Goal: Information Seeking & Learning: Learn about a topic

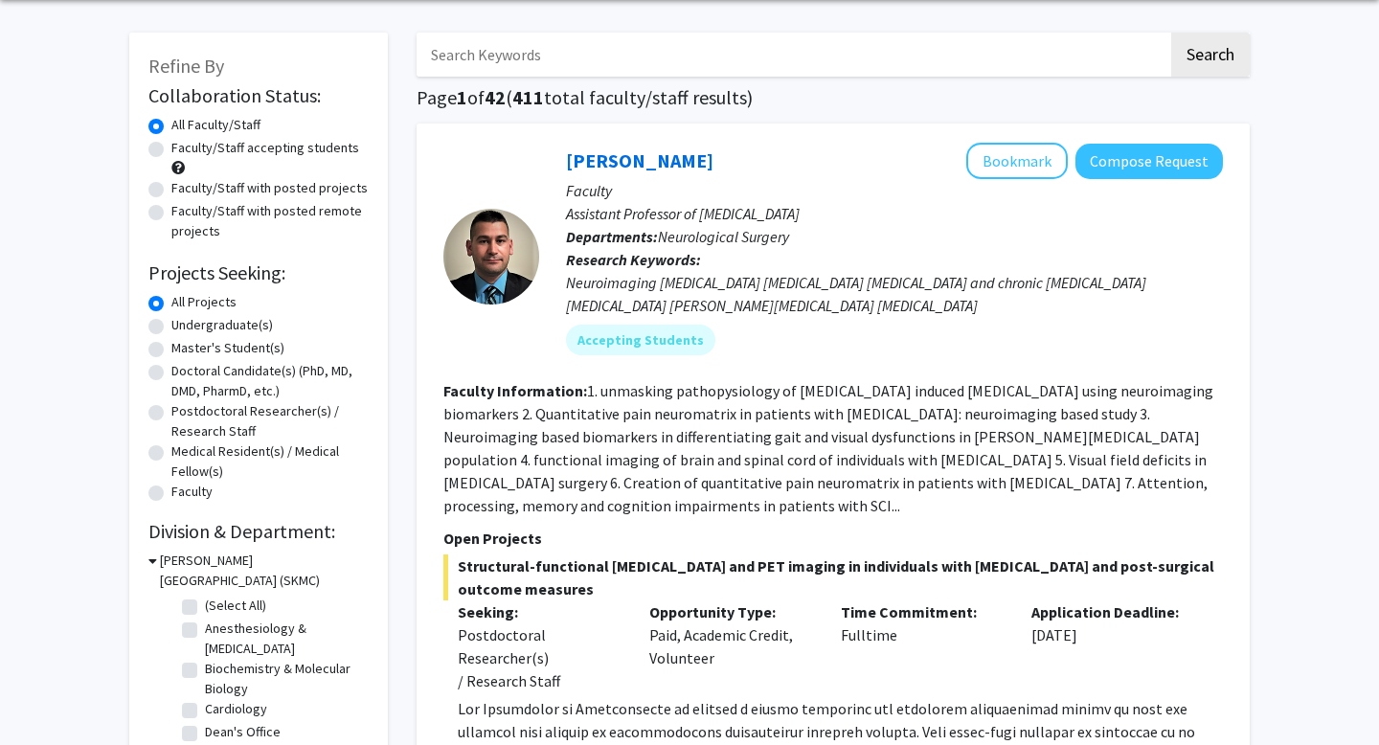
scroll to position [73, 0]
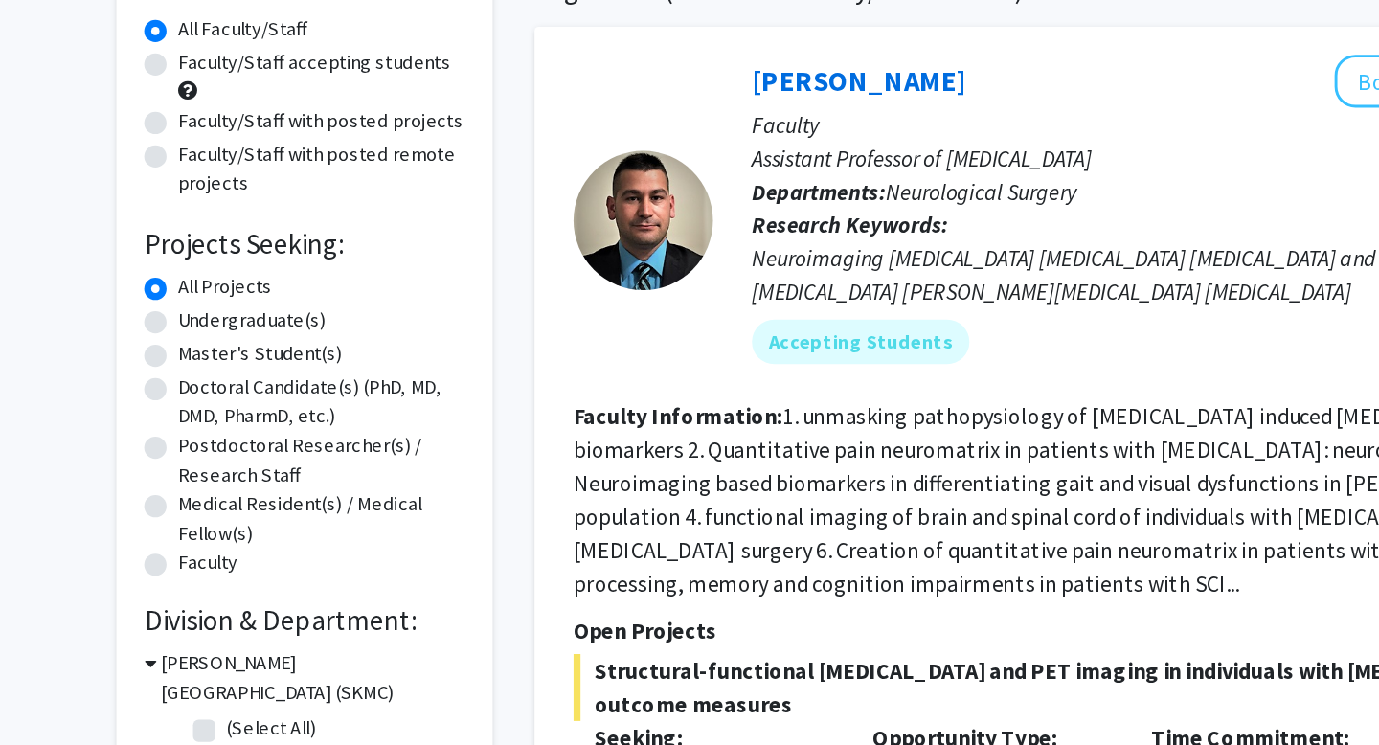
click at [171, 372] on label "Doctoral Candidate(s) (PhD, MD, DMD, PharmD, etc.)" at bounding box center [269, 378] width 197 height 40
click at [171, 371] on input "Doctoral Candidate(s) (PhD, MD, DMD, PharmD, etc.)" at bounding box center [177, 364] width 12 height 12
radio input "true"
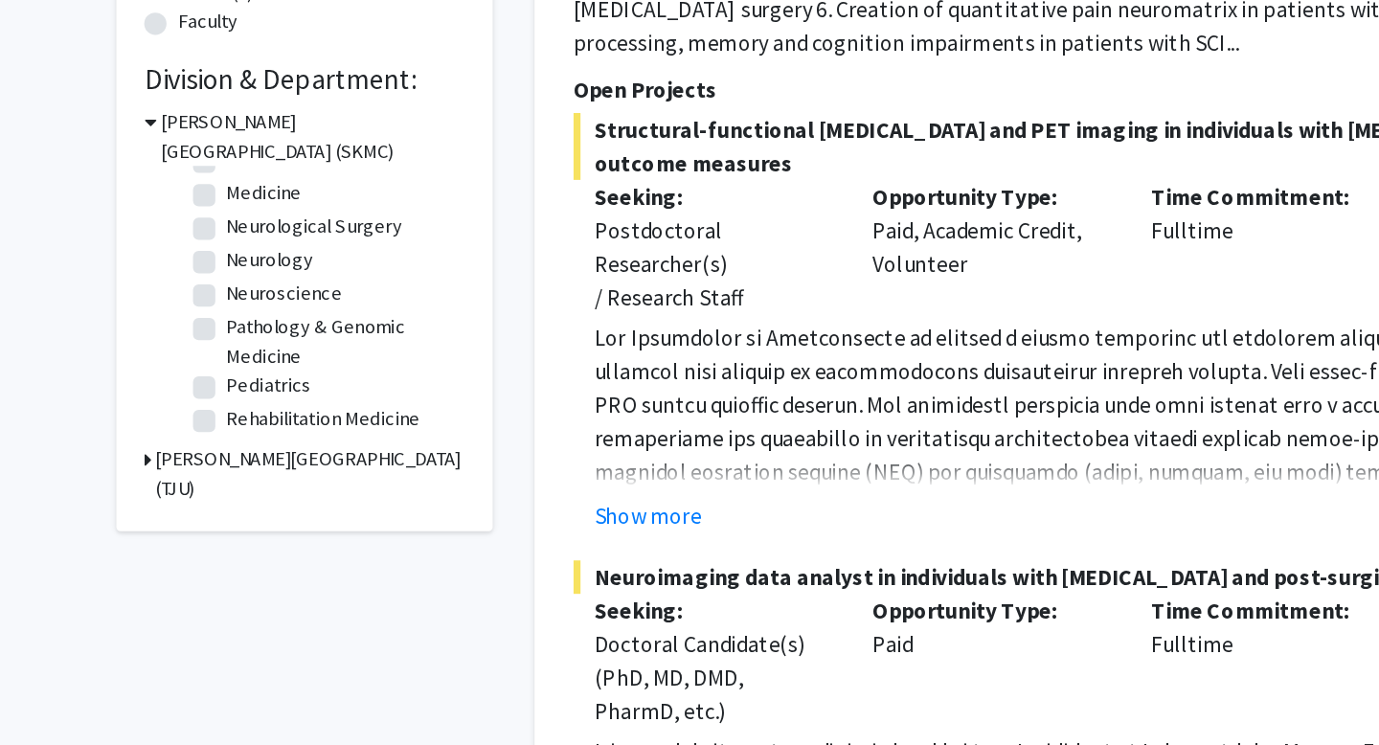
scroll to position [316, 0]
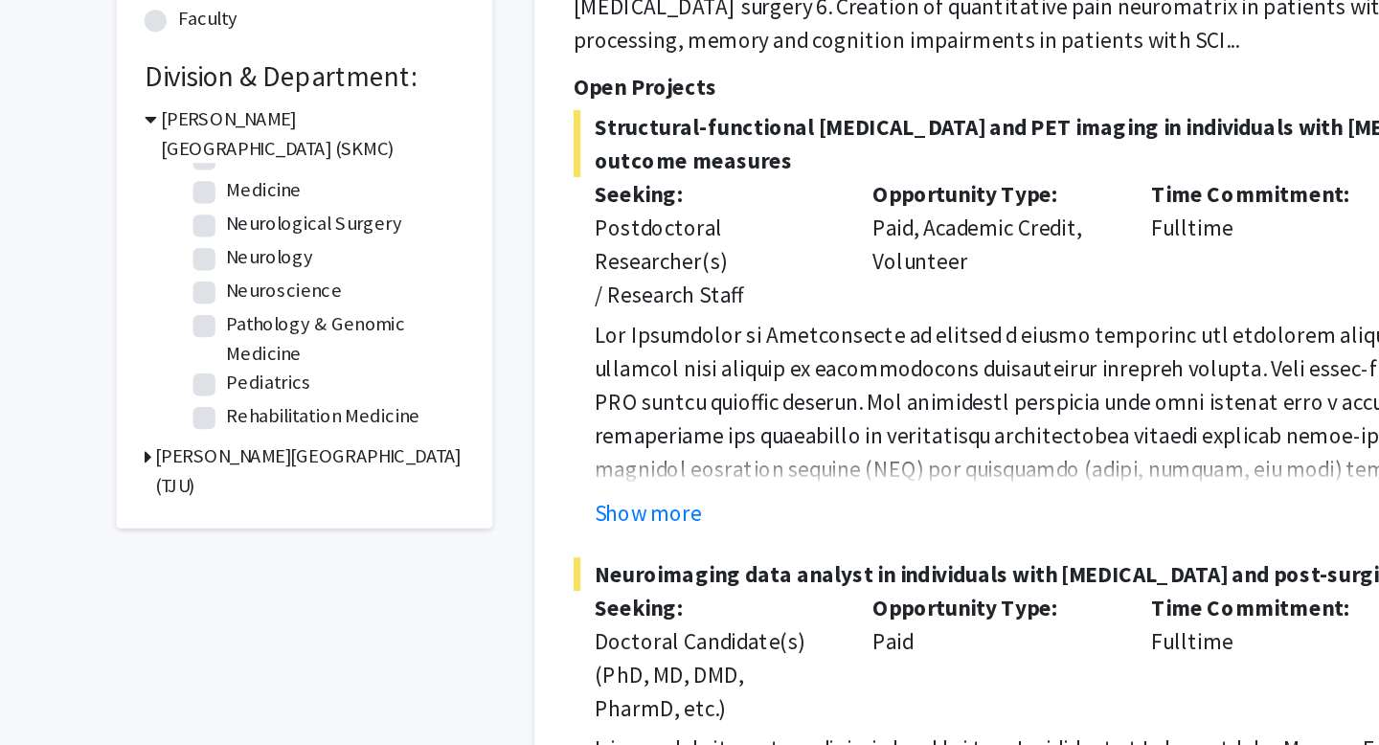
click at [152, 547] on icon at bounding box center [150, 546] width 5 height 20
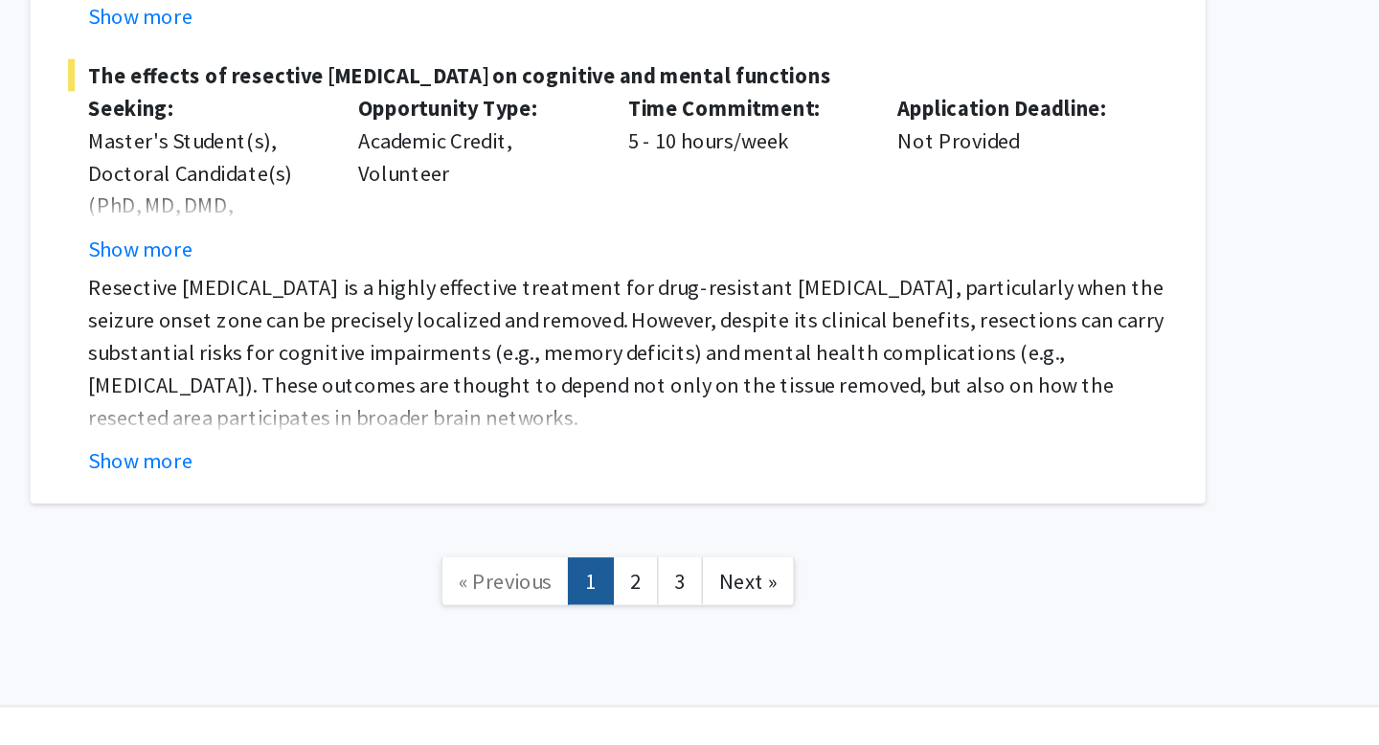
scroll to position [14353, 0]
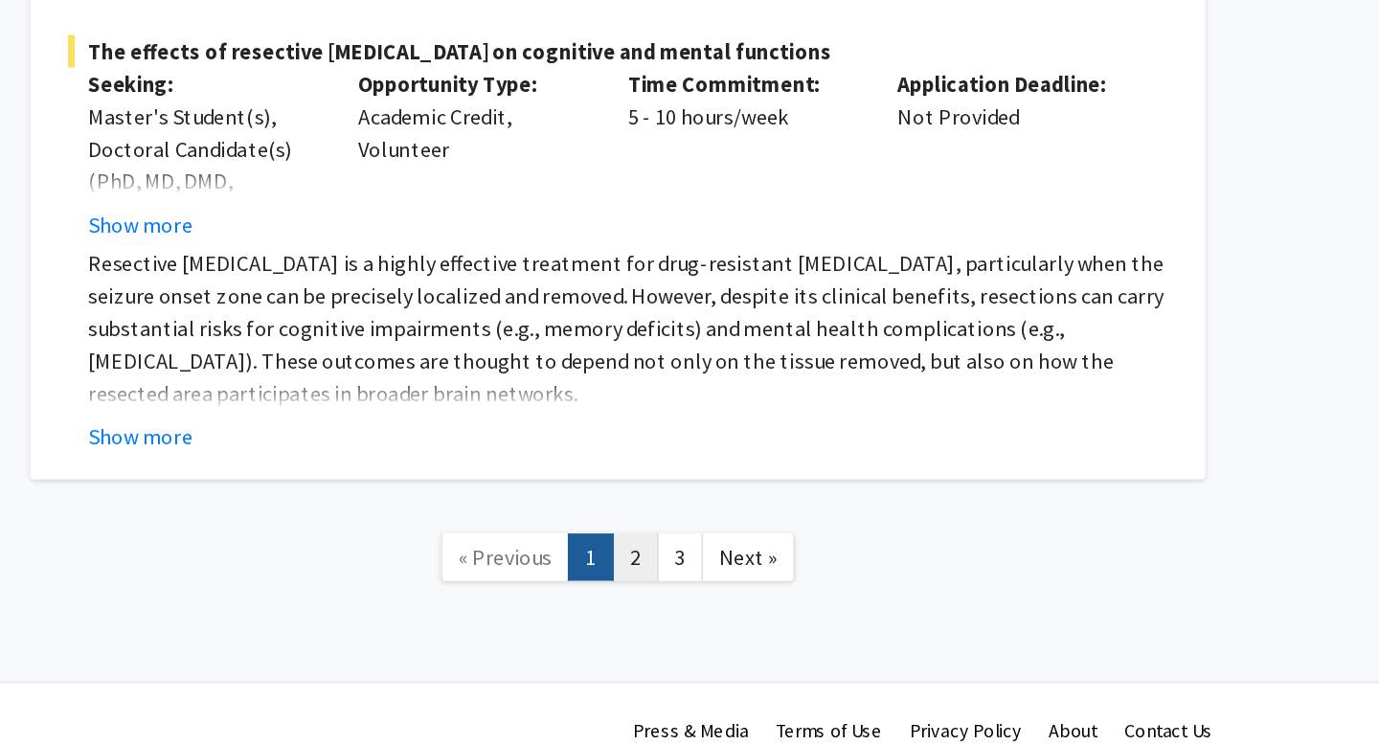
click at [849, 595] on link "2" at bounding box center [846, 612] width 33 height 34
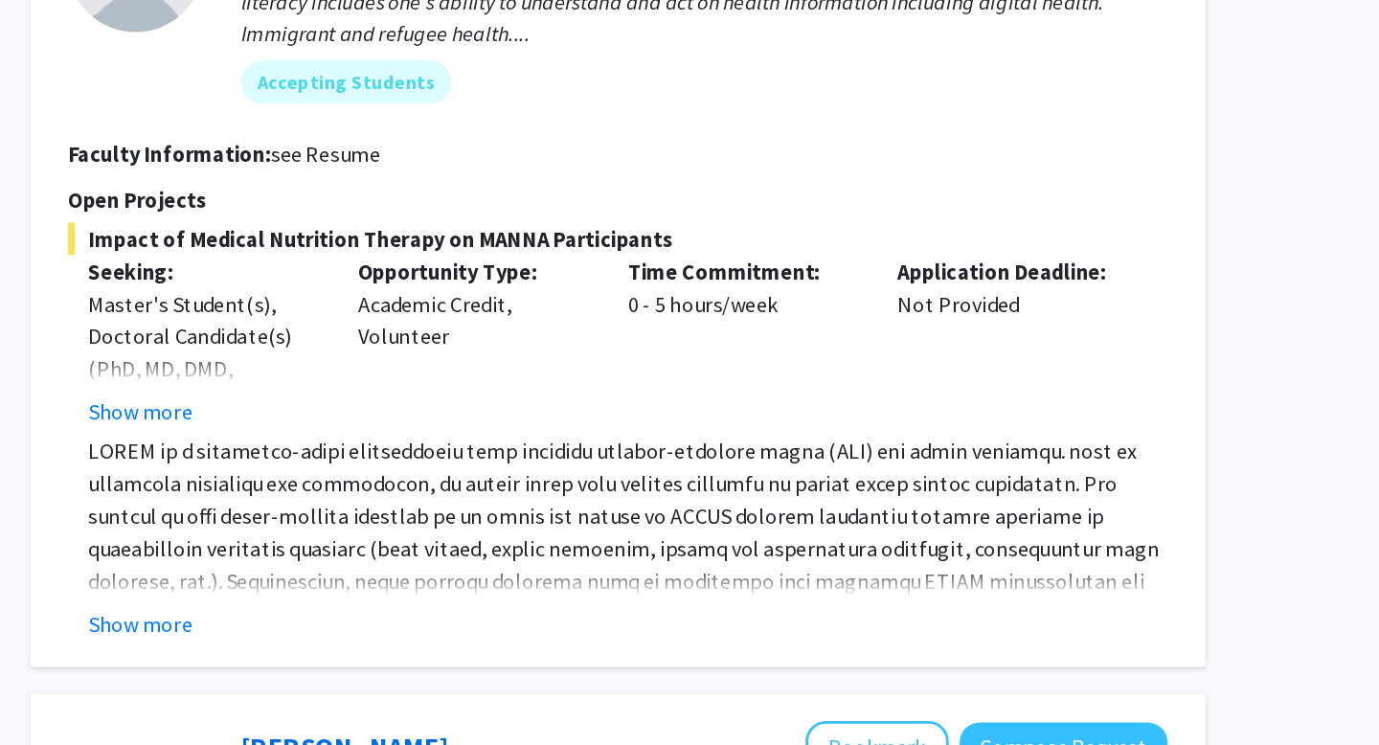
scroll to position [2679, 0]
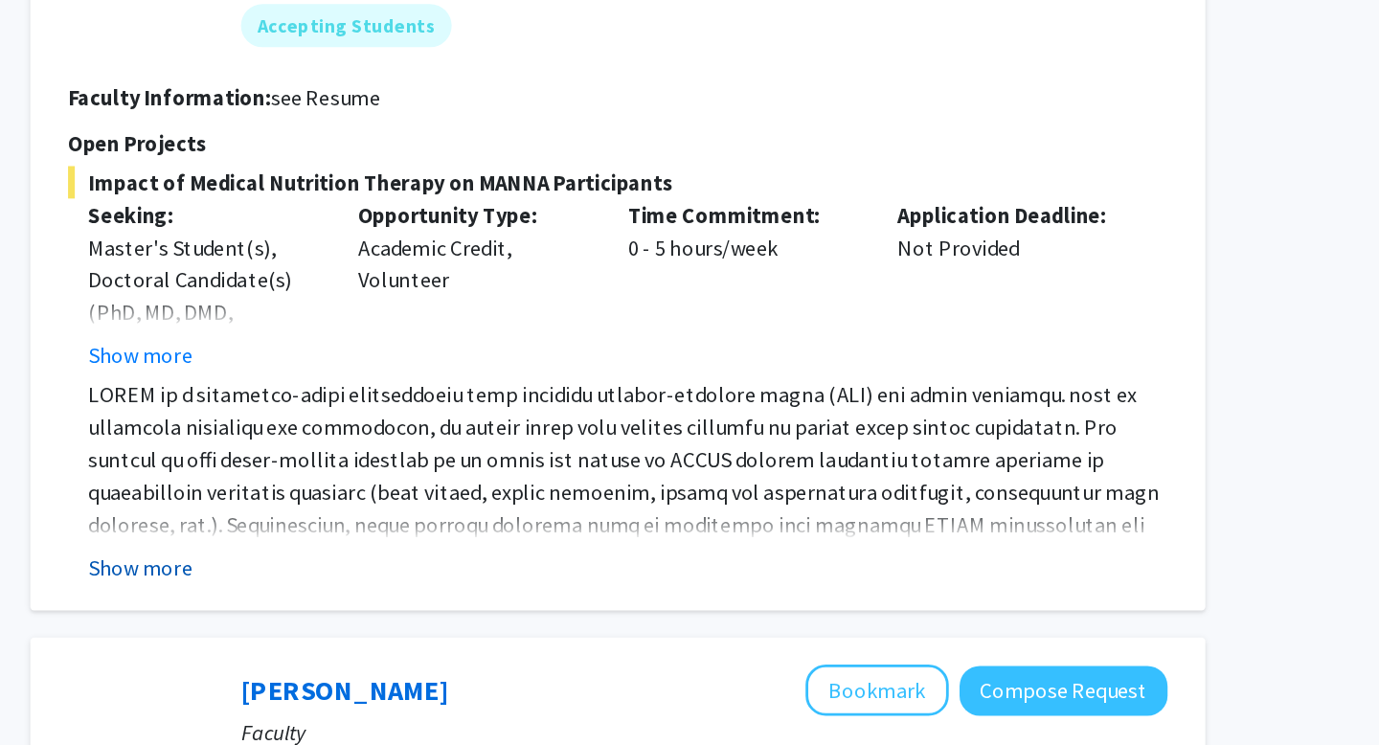
click at [485, 607] on button "Show more" at bounding box center [495, 618] width 74 height 23
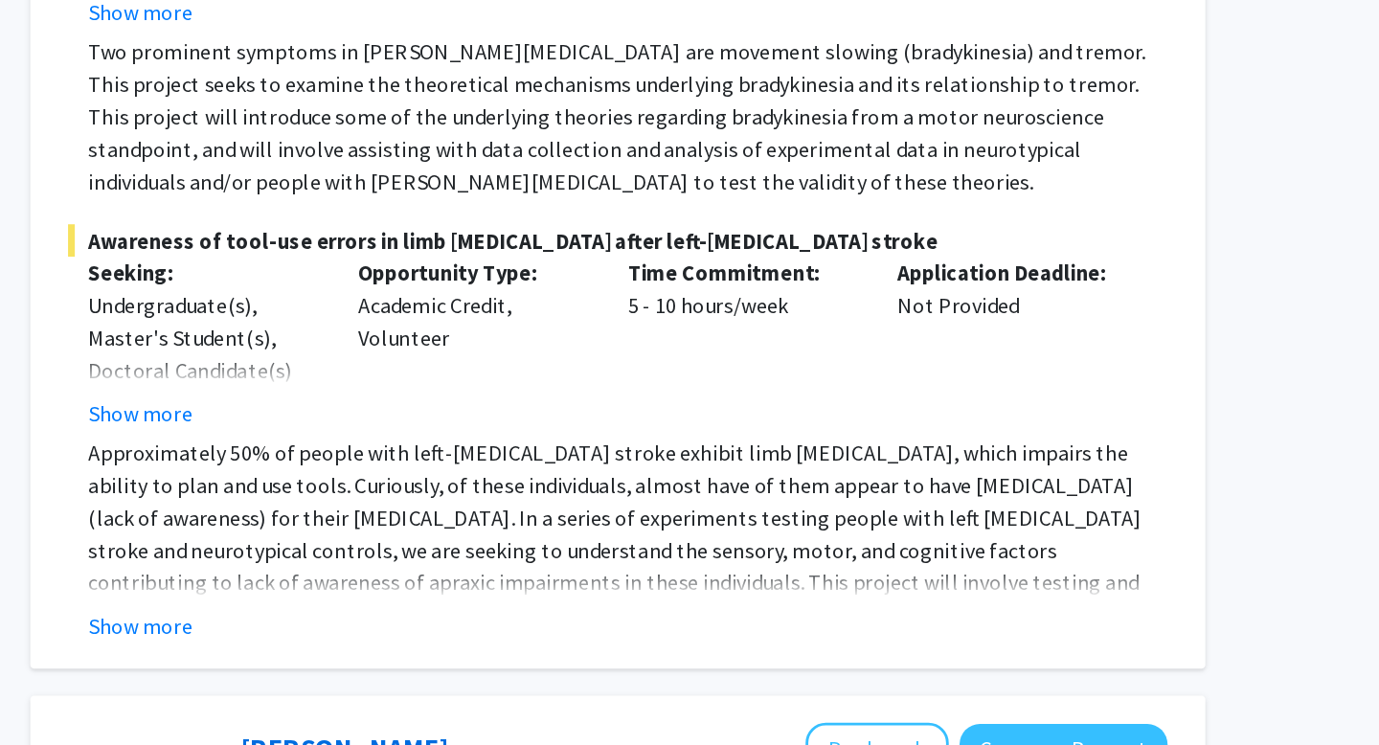
scroll to position [3873, 0]
click at [489, 648] on button "Show more" at bounding box center [495, 659] width 74 height 23
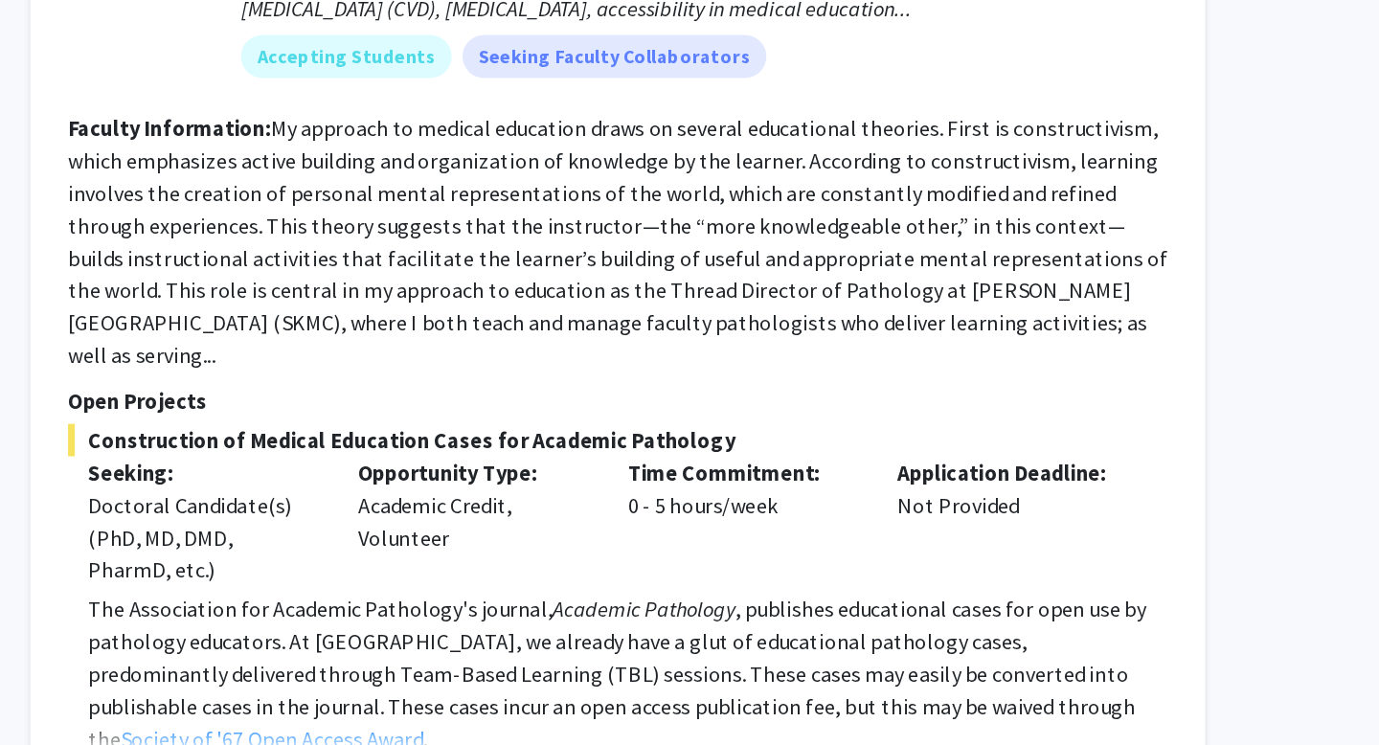
scroll to position [4588, 0]
click at [697, 388] on fg-read-more "My approach to medical education draws on several educational theories. First i…" at bounding box center [834, 387] width 780 height 180
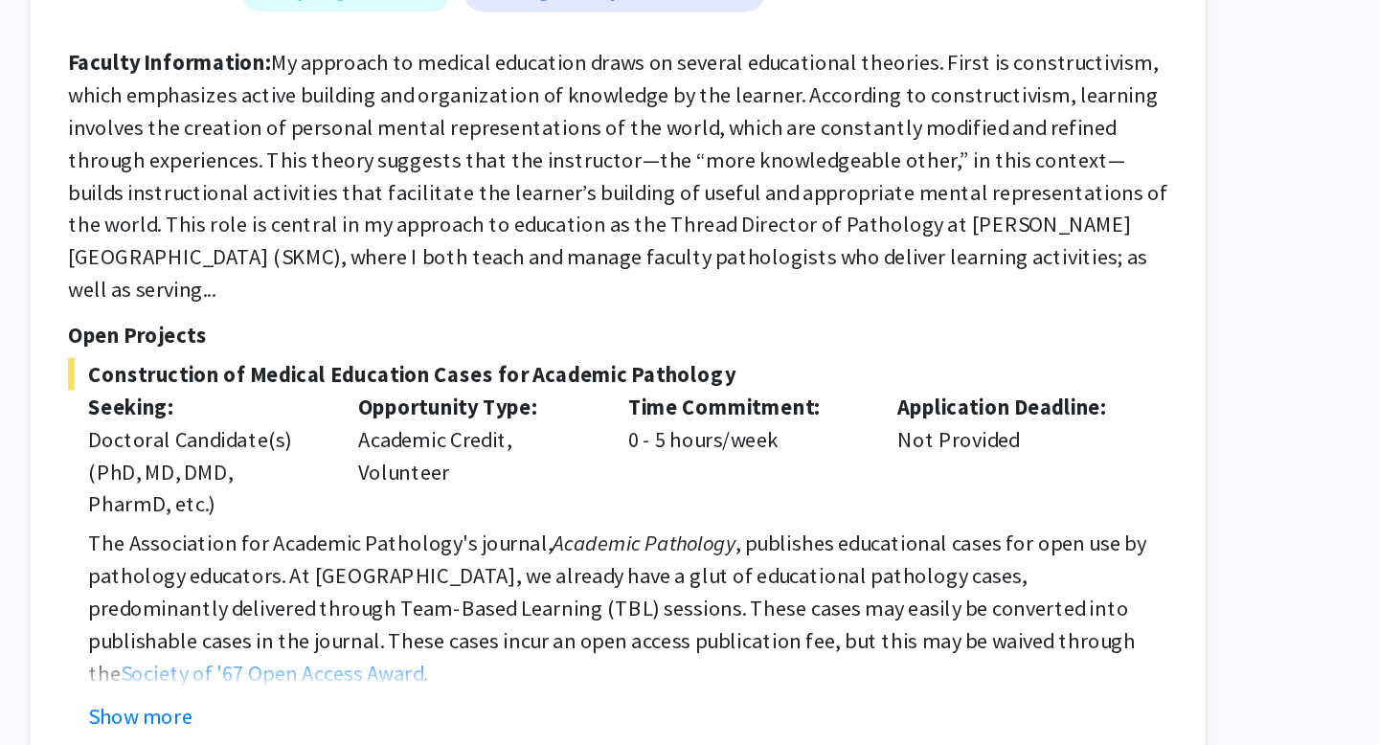
scroll to position [4657, 0]
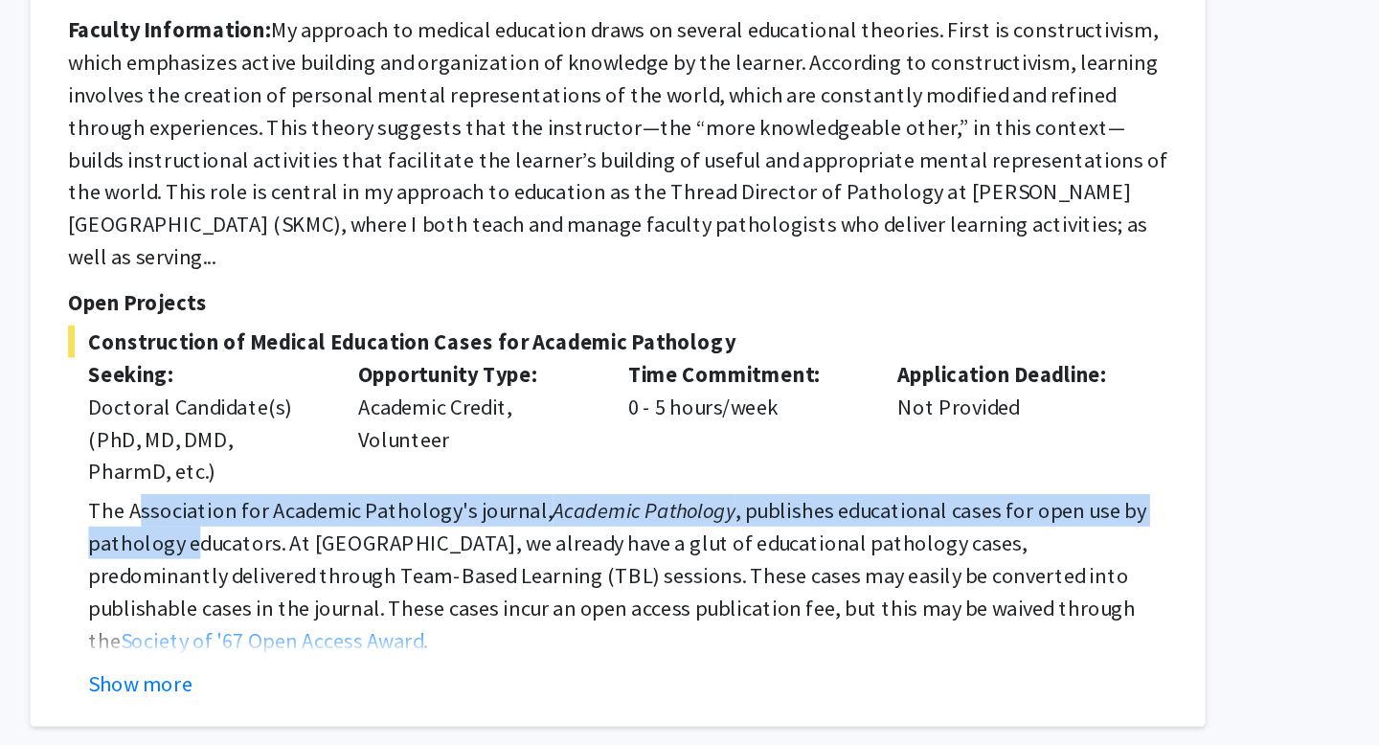
drag, startPoint x: 496, startPoint y: 509, endPoint x: 531, endPoint y: 521, distance: 36.7
click at [531, 567] on p "The Association for Academic Pathology's journal, Academic Pathology , publishe…" at bounding box center [840, 624] width 765 height 115
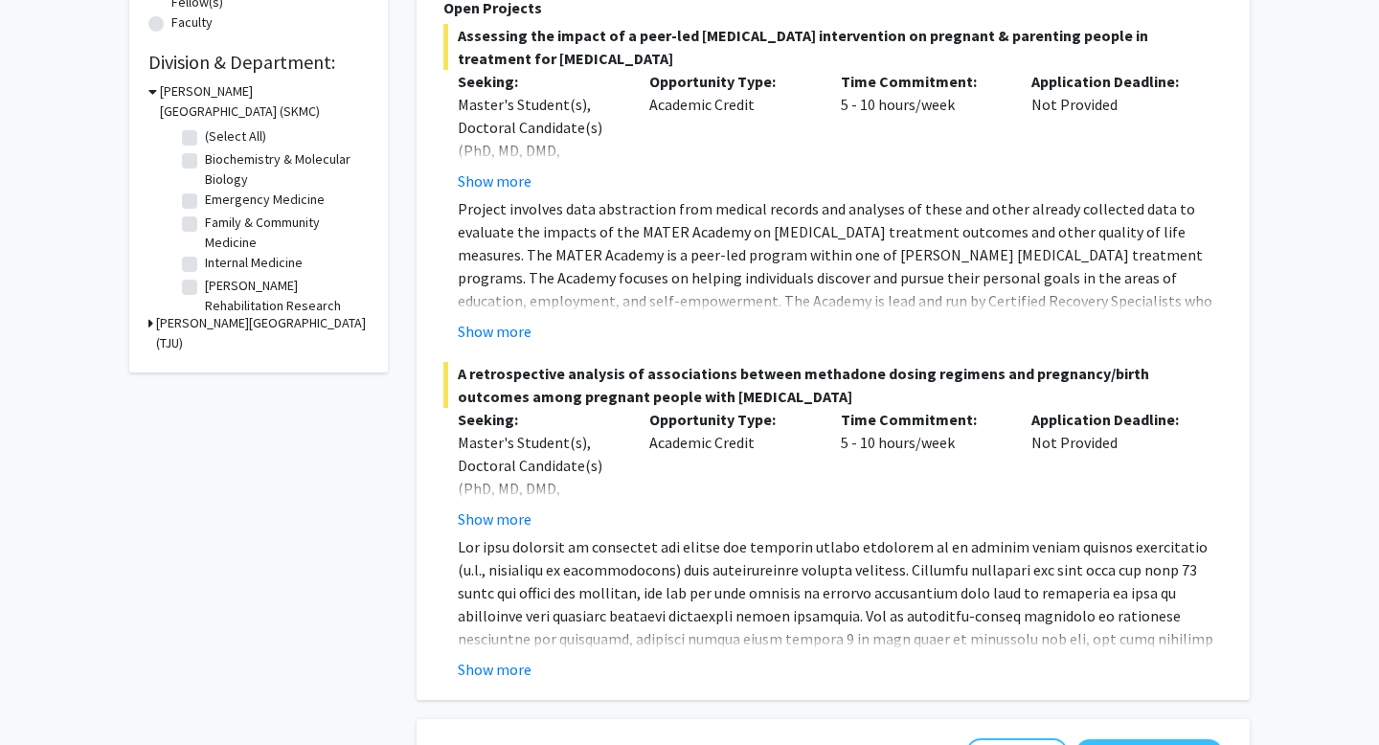
scroll to position [0, 0]
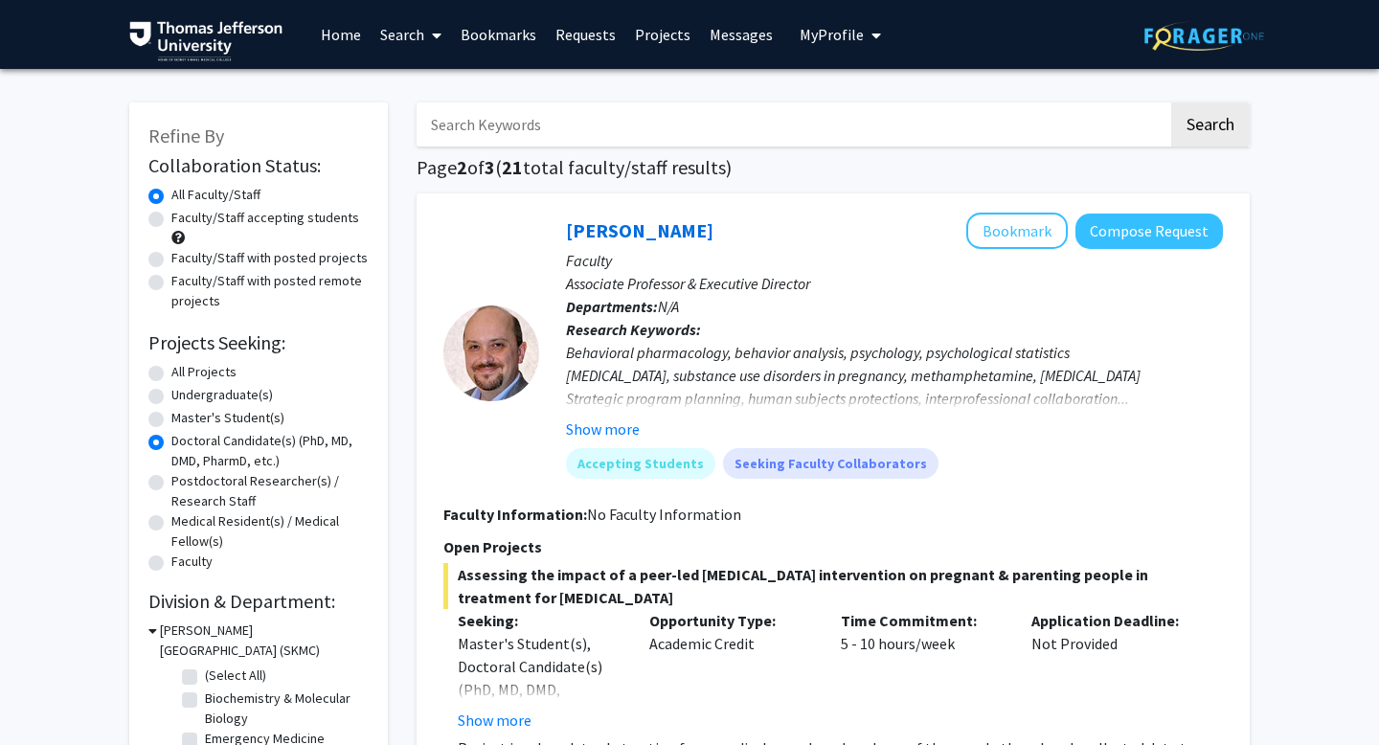
click at [473, 132] on input "Search Keywords" at bounding box center [793, 124] width 752 height 44
type input "sport"
click at [1172, 102] on button "Search" at bounding box center [1211, 124] width 79 height 44
radio input "true"
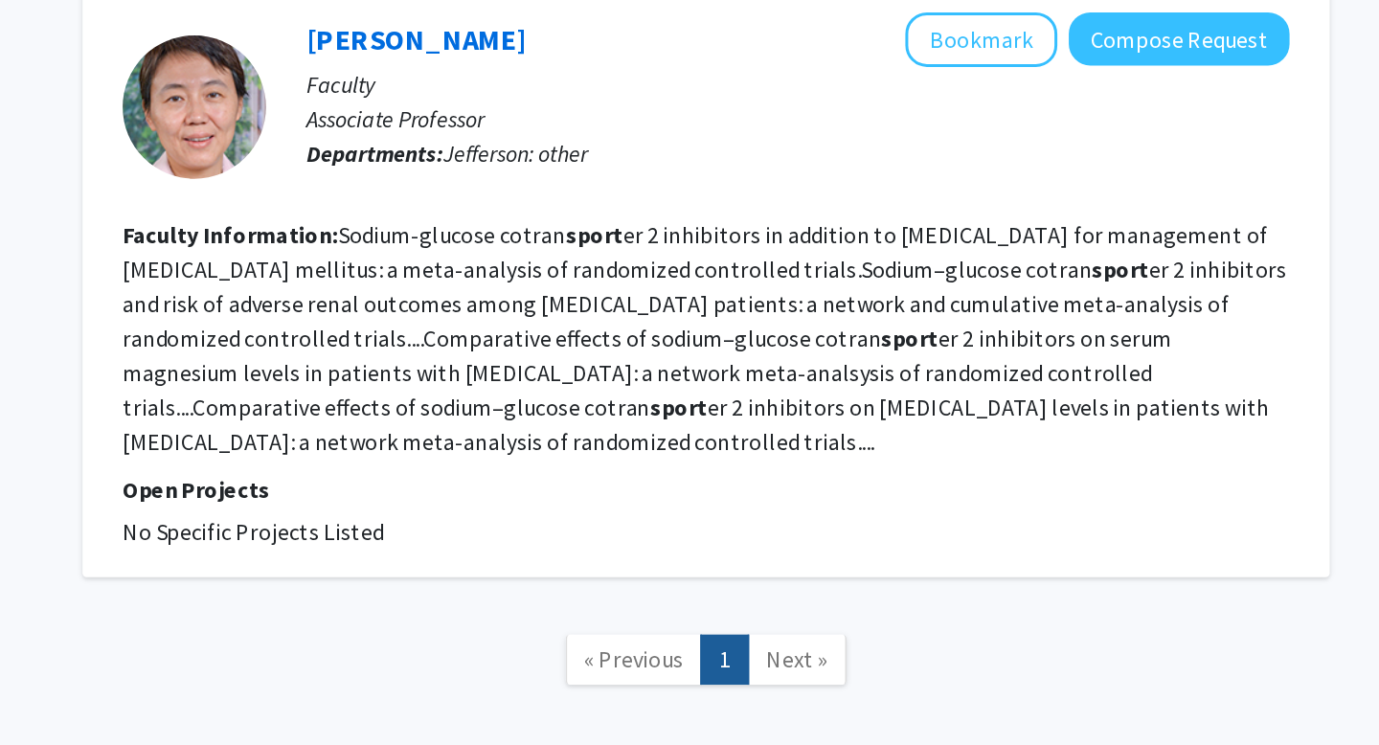
scroll to position [3840, 0]
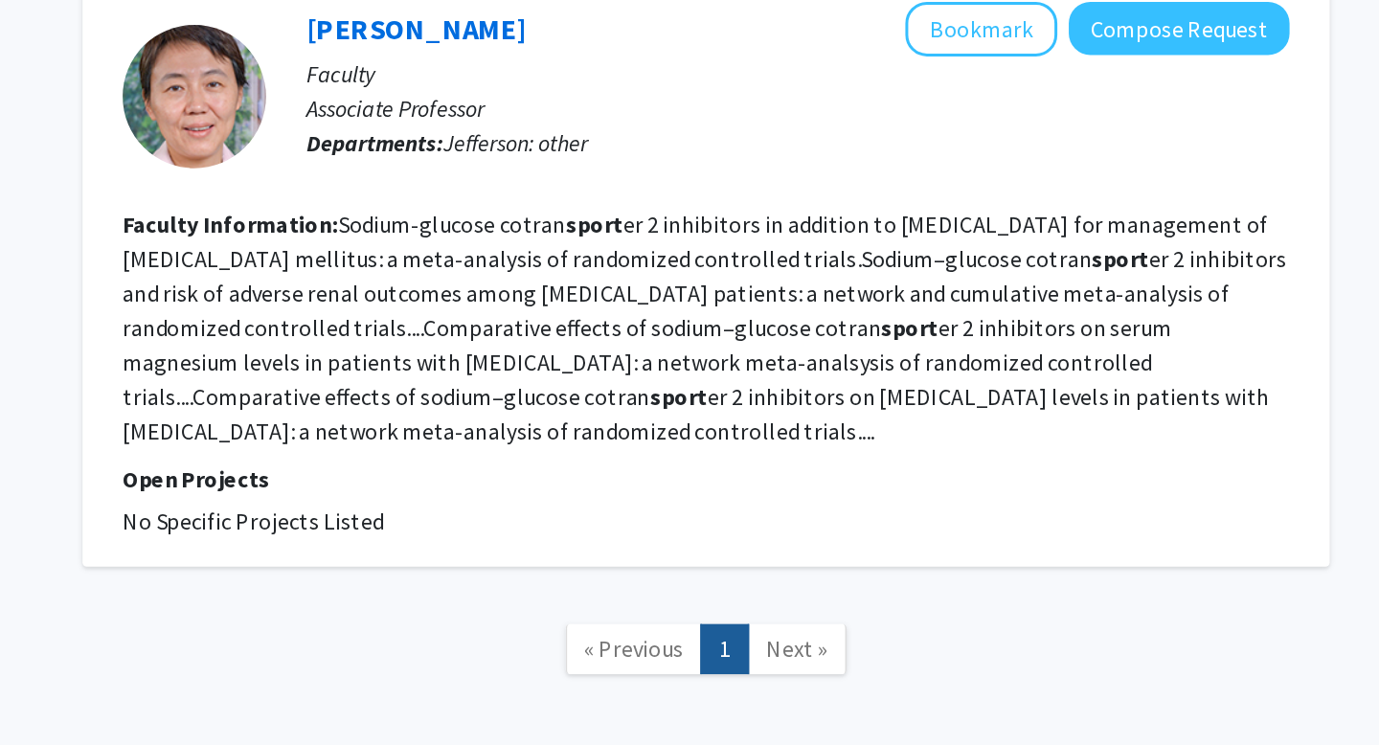
click at [882, 671] on span "Next »" at bounding box center [894, 680] width 41 height 19
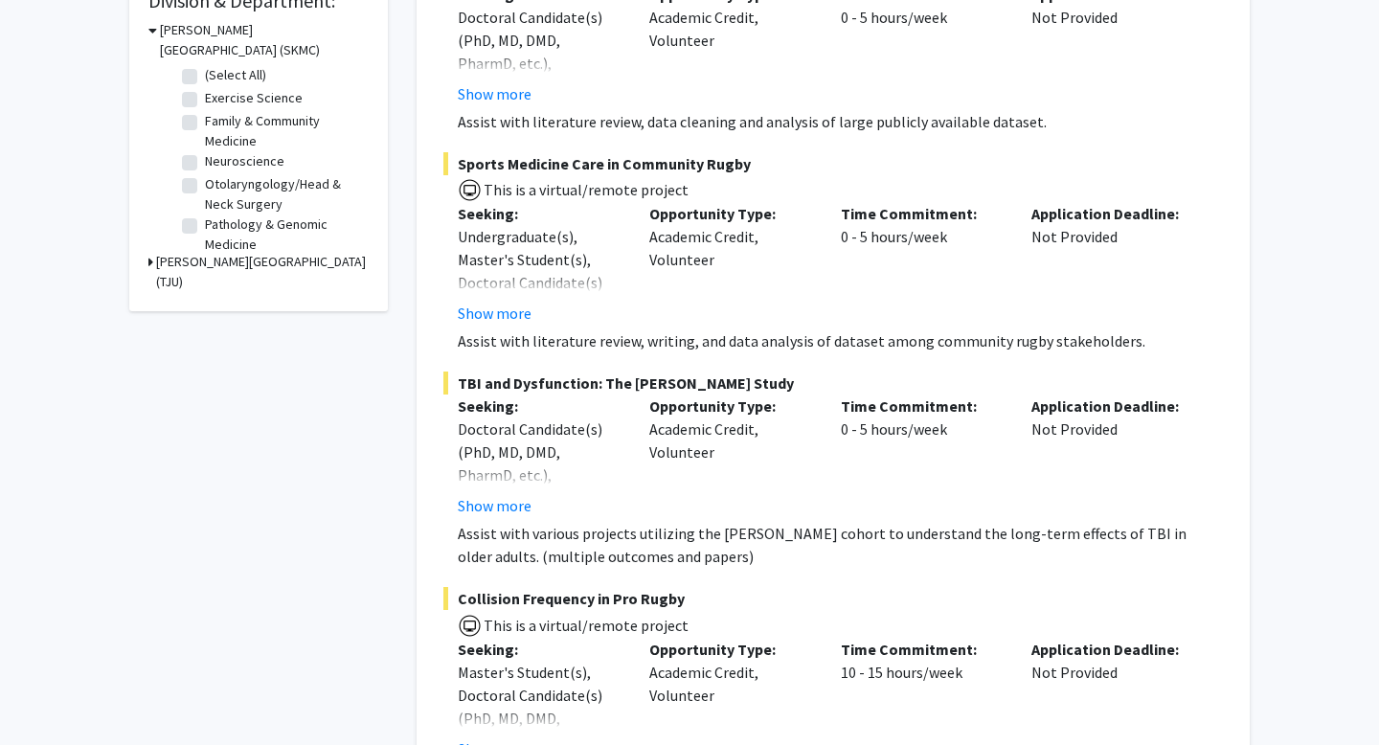
scroll to position [0, 0]
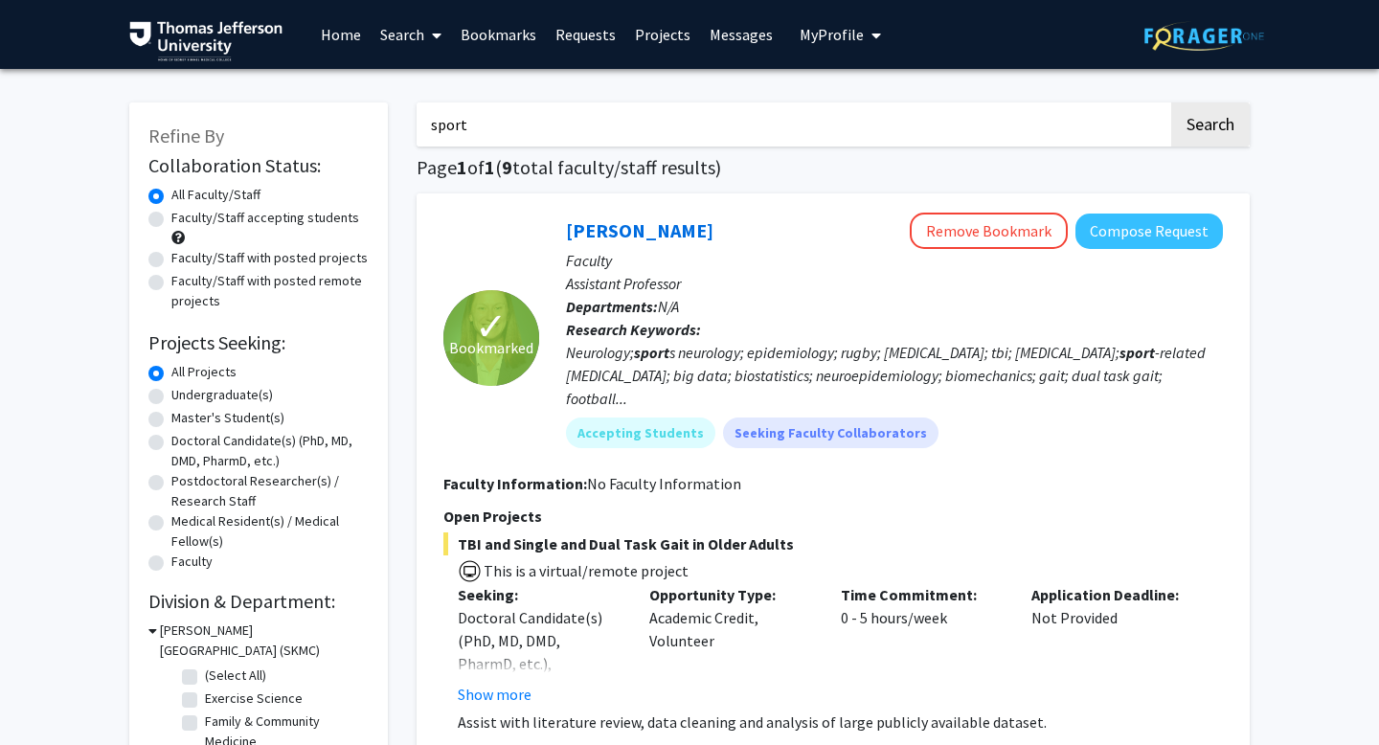
click at [594, 129] on input "sport" at bounding box center [793, 124] width 752 height 44
type input "orthopedics"
click at [1172, 102] on button "Search" at bounding box center [1211, 124] width 79 height 44
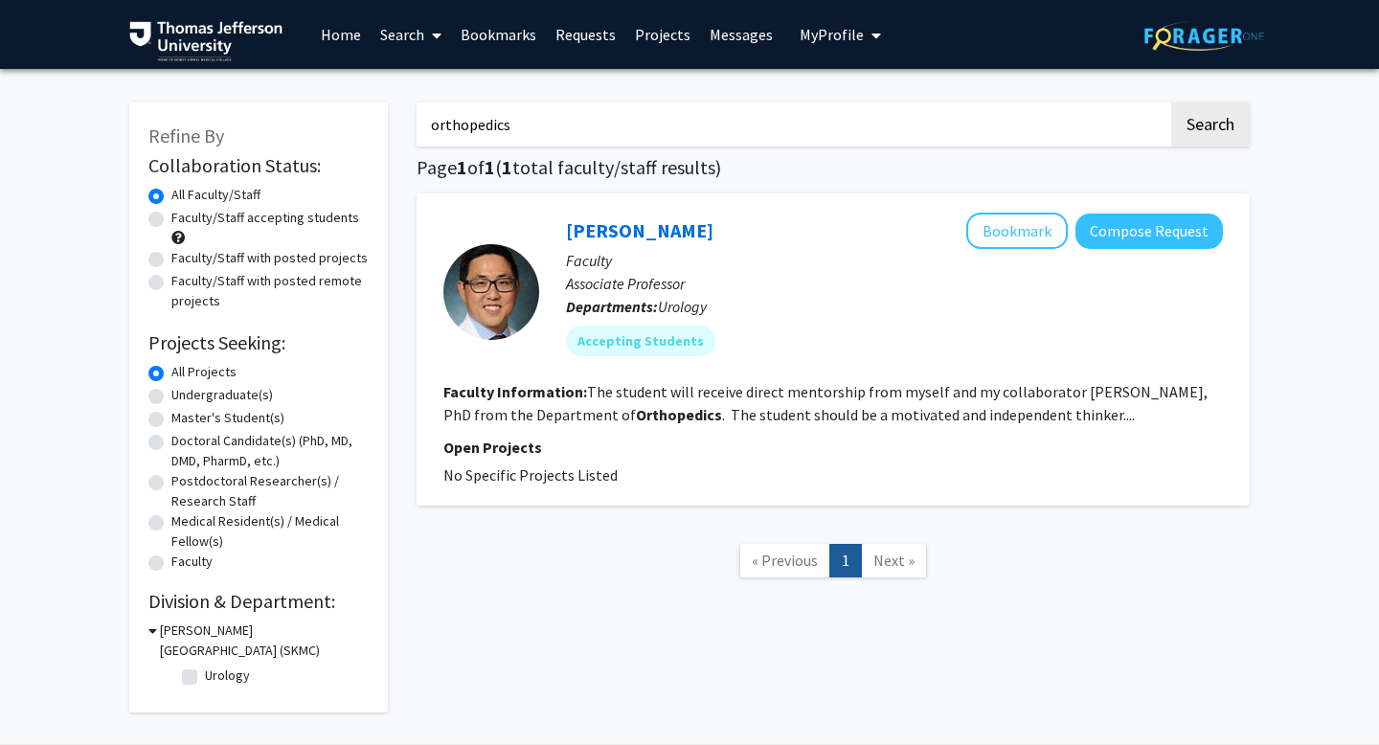
click at [717, 280] on p "Associate Professor" at bounding box center [894, 283] width 657 height 23
click at [597, 224] on link "[PERSON_NAME]" at bounding box center [640, 230] width 148 height 24
